Goal: Information Seeking & Learning: Learn about a topic

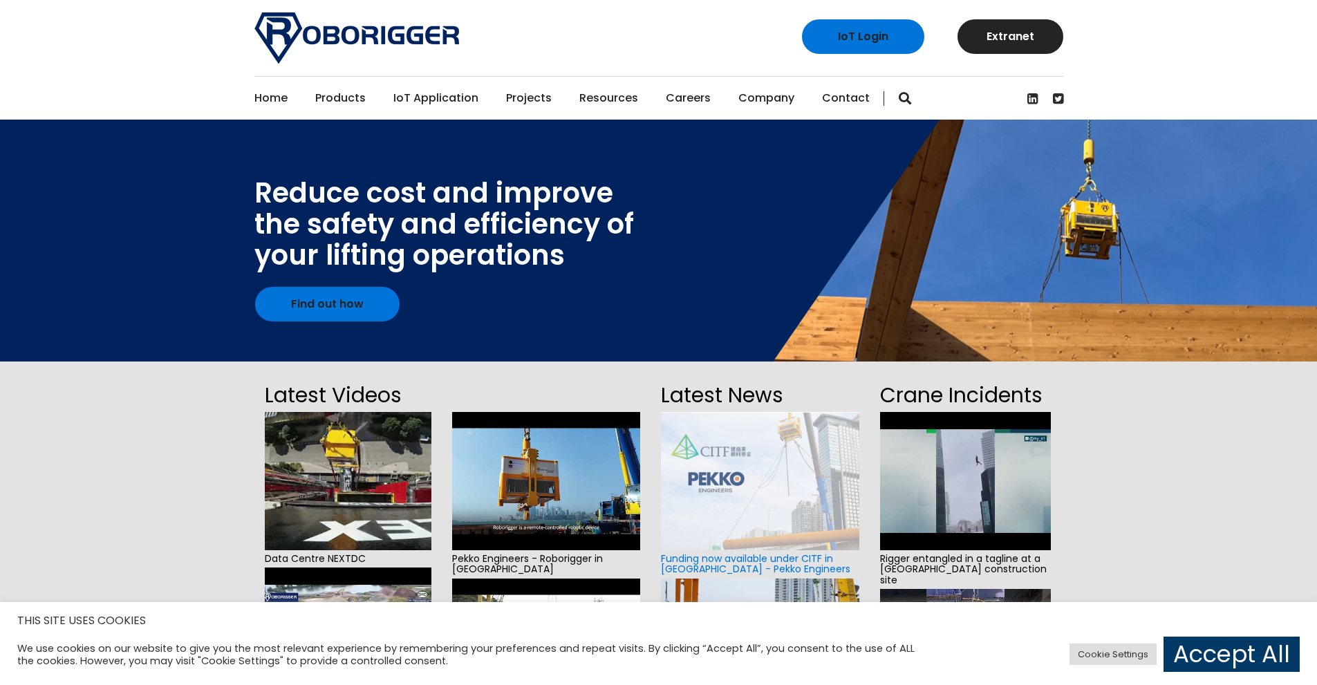
click at [260, 93] on link "Home" at bounding box center [270, 98] width 33 height 43
click at [326, 299] on link "Find out how" at bounding box center [327, 304] width 145 height 35
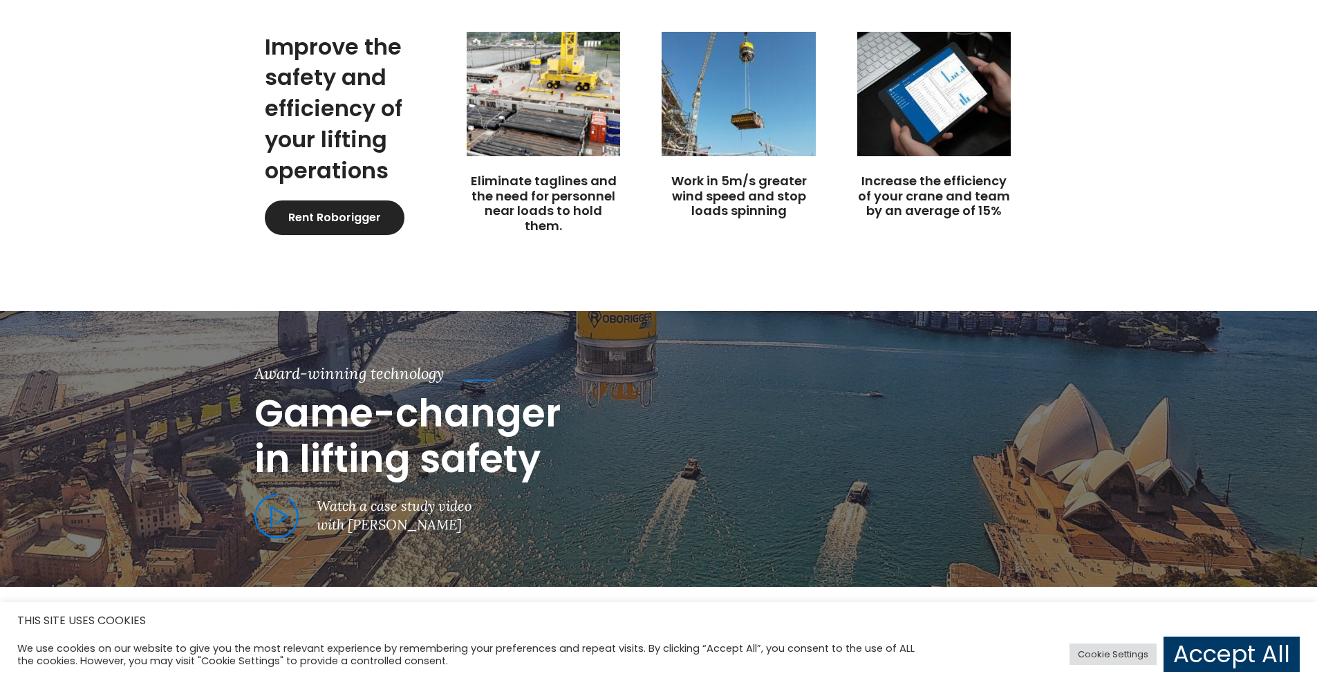
scroll to position [485, 0]
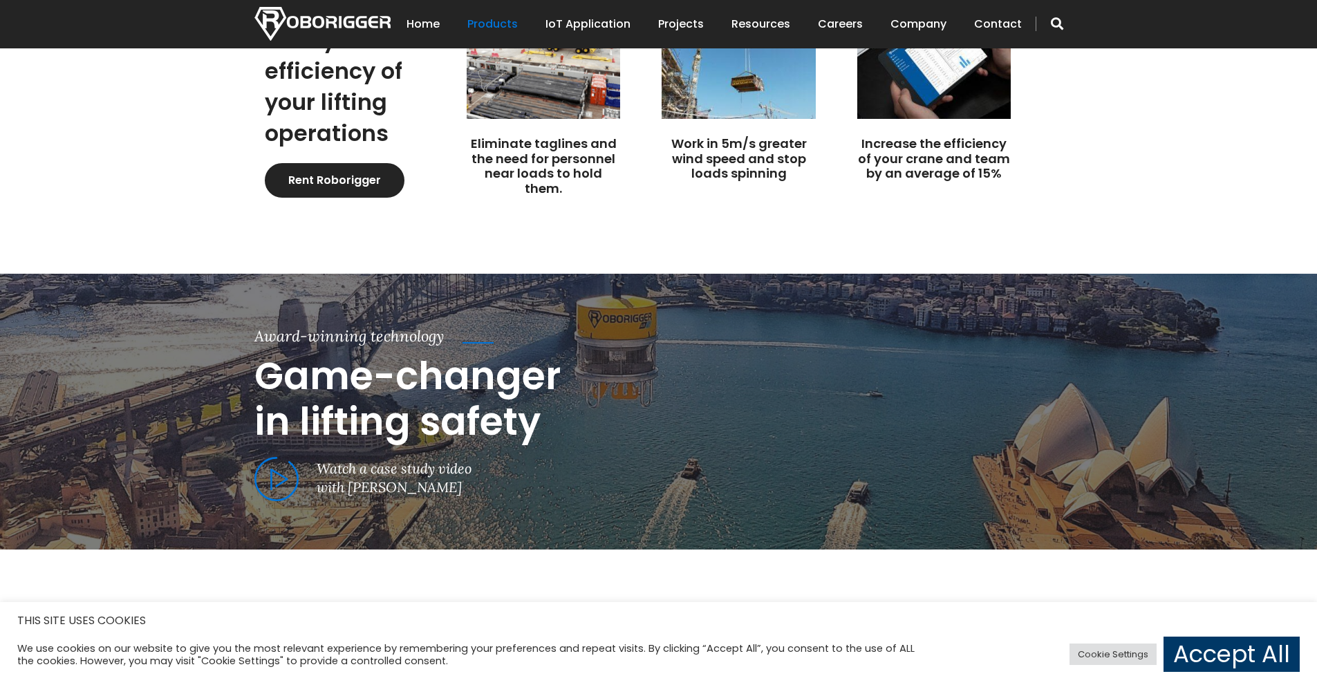
click at [270, 475] on span at bounding box center [276, 479] width 44 height 45
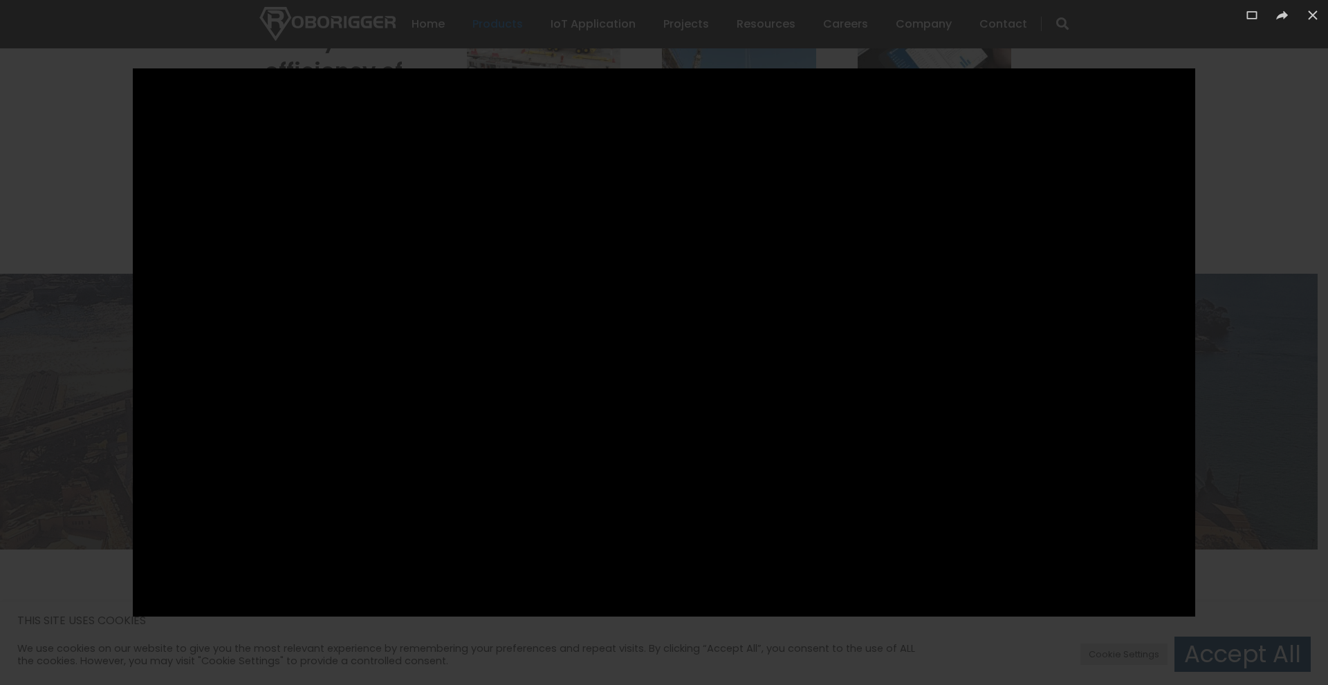
click at [71, 108] on div at bounding box center [664, 342] width 1328 height 685
